Goal: Task Accomplishment & Management: Manage account settings

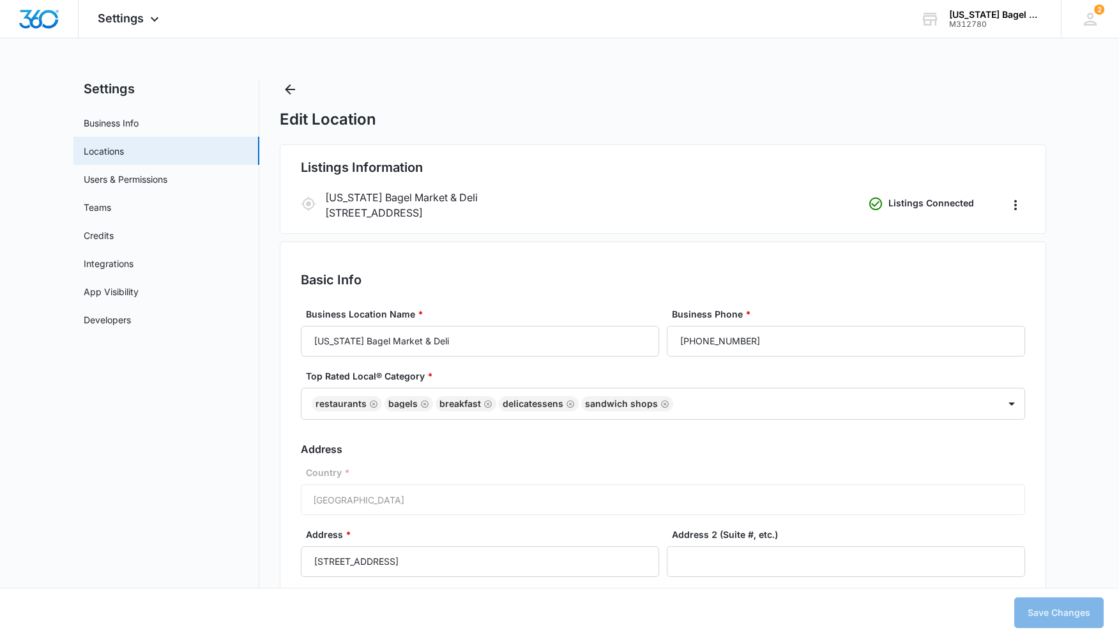
select select "[US_STATE]"
select select "2024"
click at [287, 83] on icon "Back" at bounding box center [289, 89] width 15 height 15
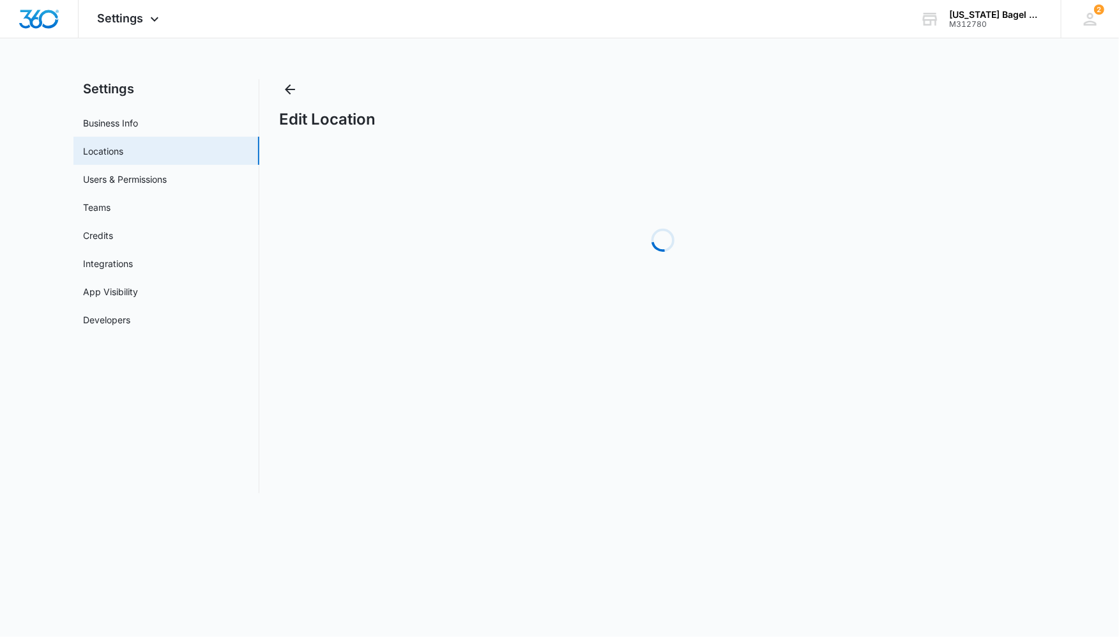
select select "[US_STATE]"
select select "2024"
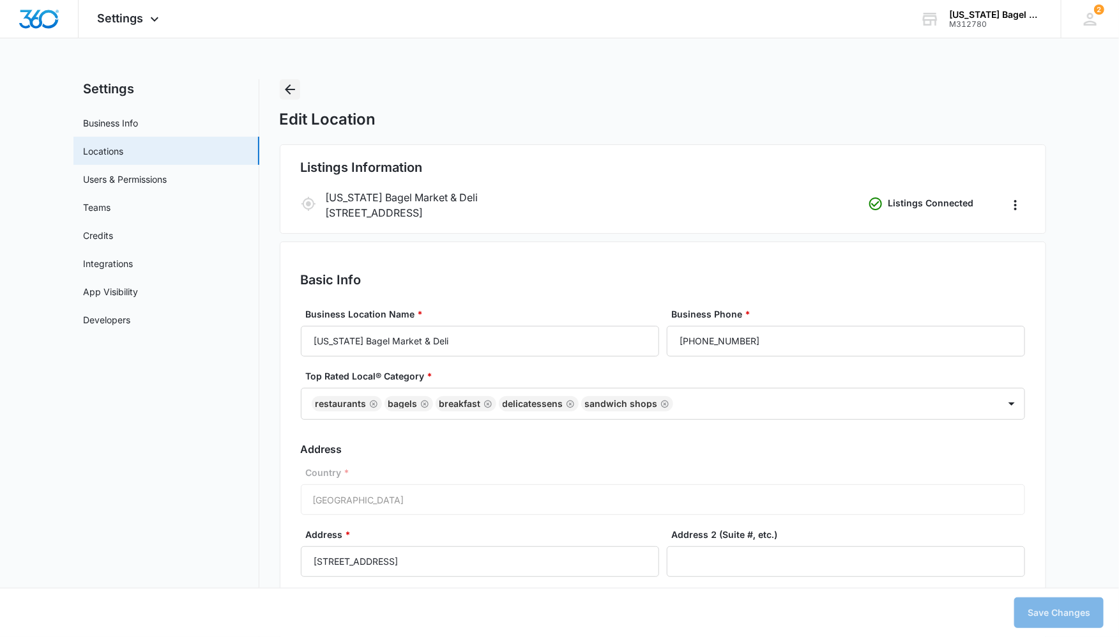
click at [297, 91] on icon "Back" at bounding box center [289, 89] width 15 height 15
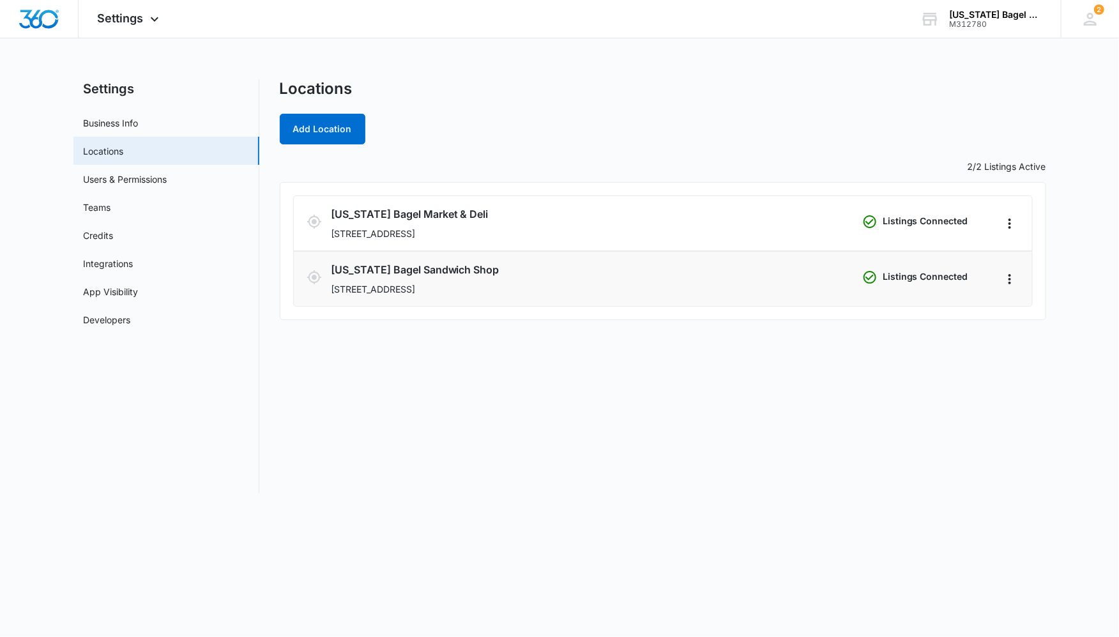
click at [415, 272] on h3 "Colorado Bagel Sandwich Shop" at bounding box center [594, 269] width 527 height 15
click at [1010, 272] on icon "Actions" at bounding box center [1010, 279] width 15 height 15
click at [1033, 308] on link "Edit" at bounding box center [1025, 313] width 16 height 11
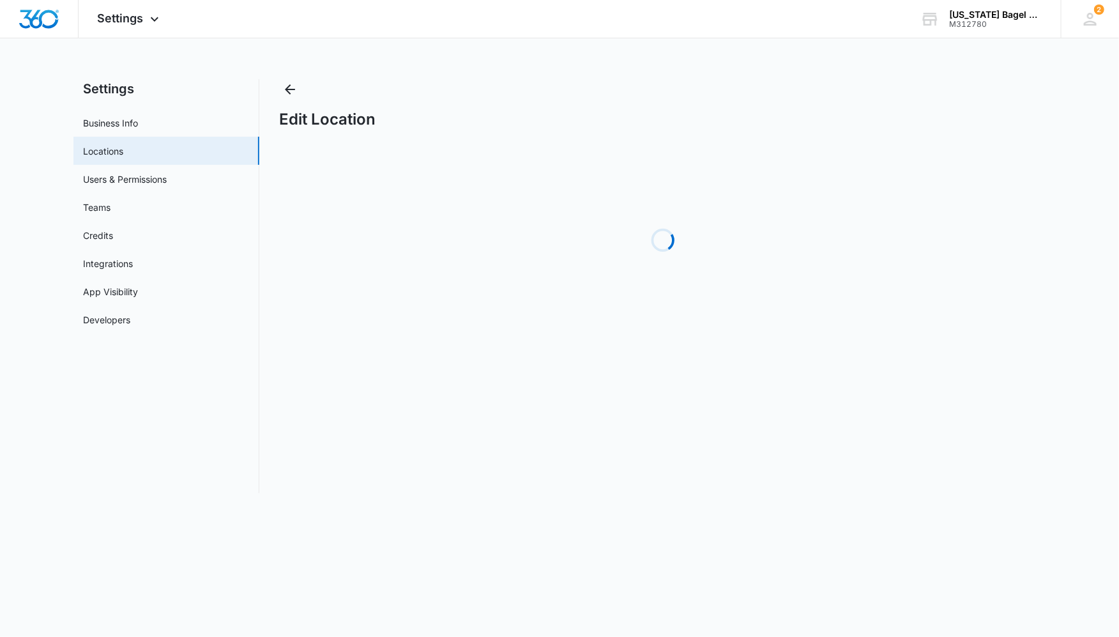
select select "[US_STATE]"
select select "1993"
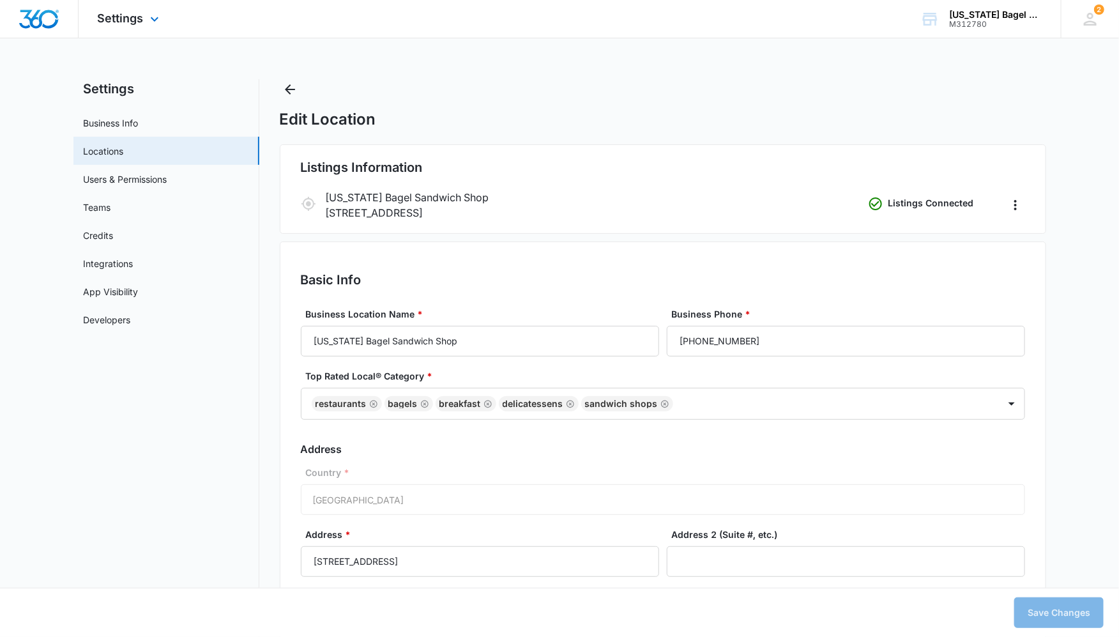
click at [34, 19] on img "Dashboard" at bounding box center [39, 19] width 41 height 19
